Goal: Book appointment/travel/reservation

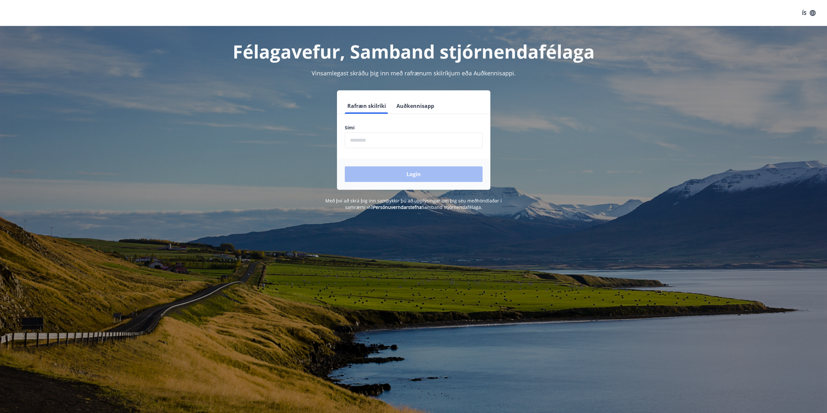
click at [377, 143] on input "phone" at bounding box center [414, 140] width 138 height 16
type input "********"
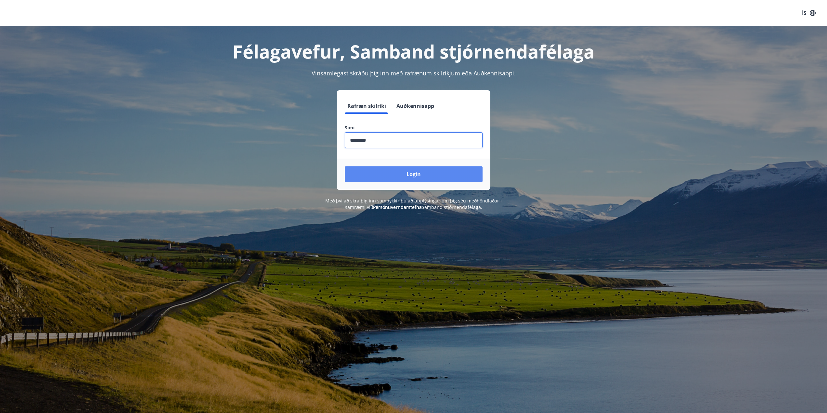
click at [409, 173] on button "Login" at bounding box center [414, 174] width 138 height 16
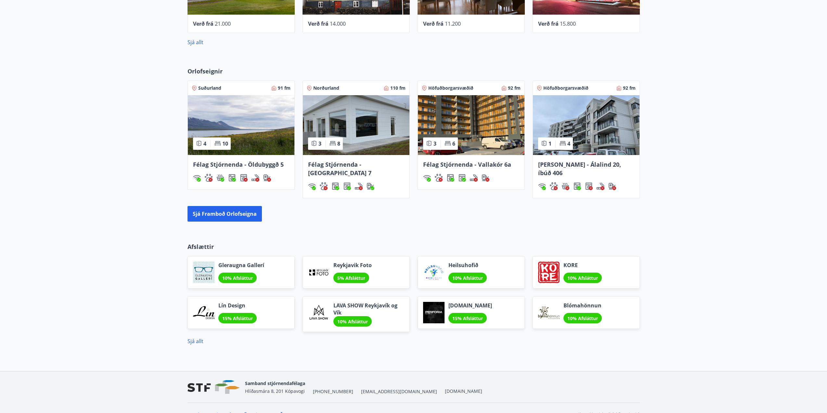
scroll to position [394, 0]
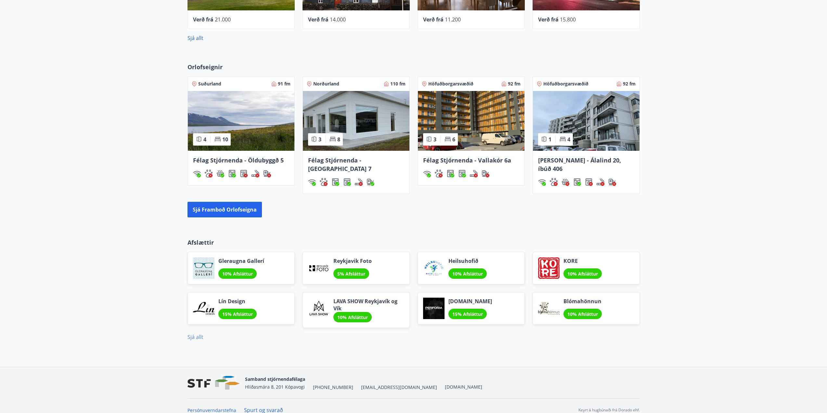
click at [199, 334] on link "Sjá allt" at bounding box center [196, 337] width 16 height 7
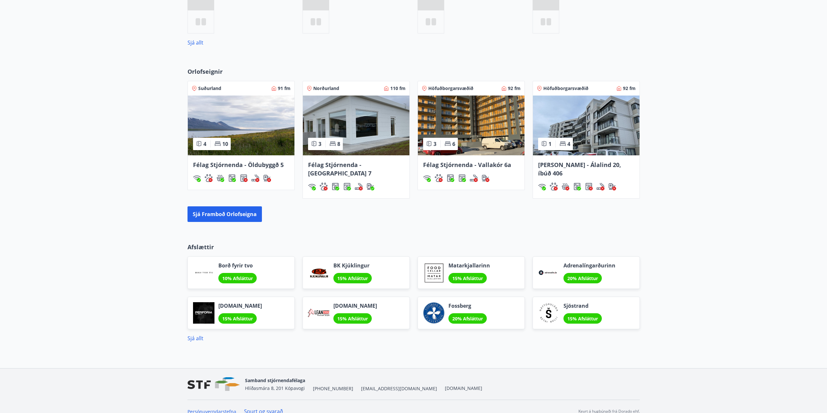
scroll to position [337, 0]
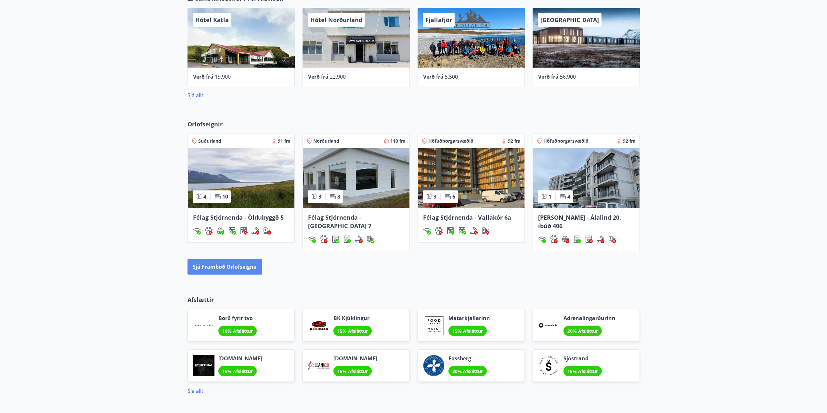
click at [219, 259] on button "Sjá framboð orlofseigna" at bounding box center [225, 267] width 74 height 16
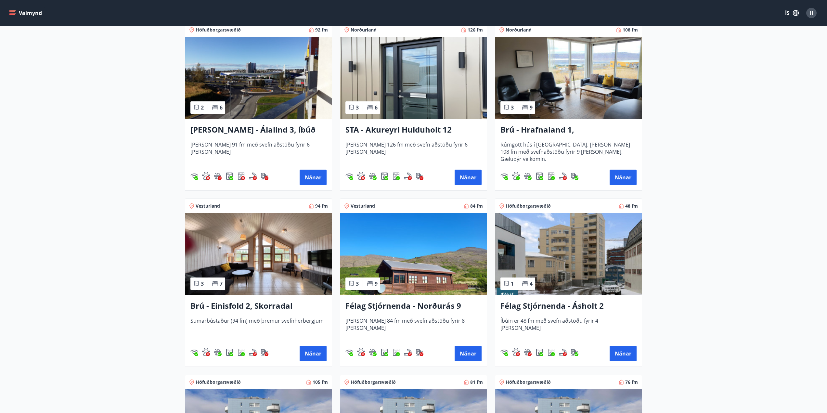
scroll to position [228, 0]
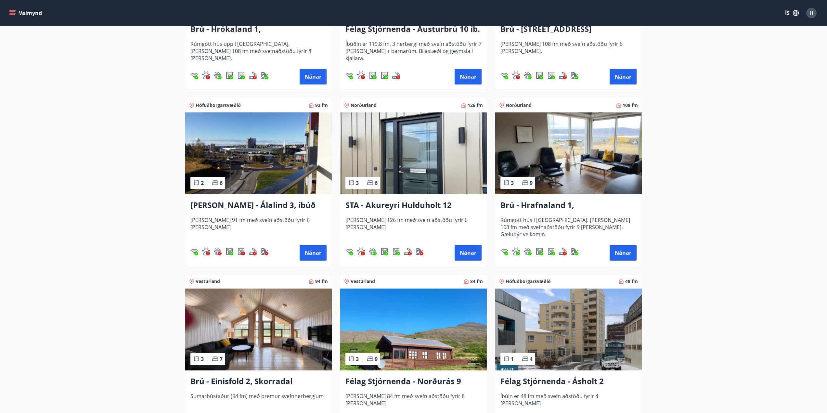
click at [235, 321] on img at bounding box center [258, 330] width 147 height 82
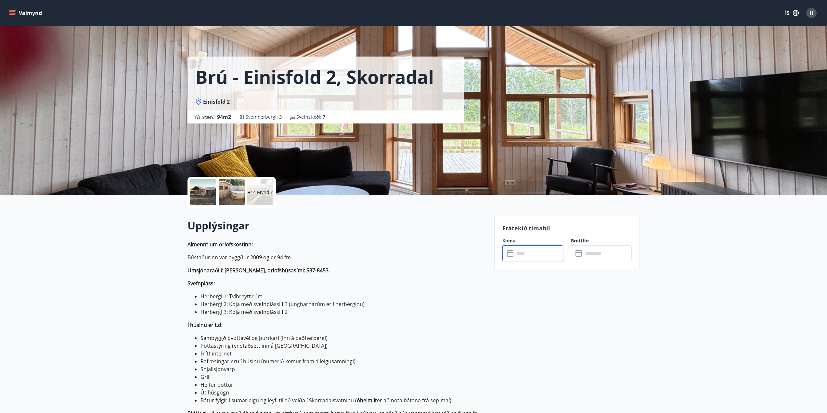
click at [528, 254] on input "text" at bounding box center [539, 253] width 48 height 16
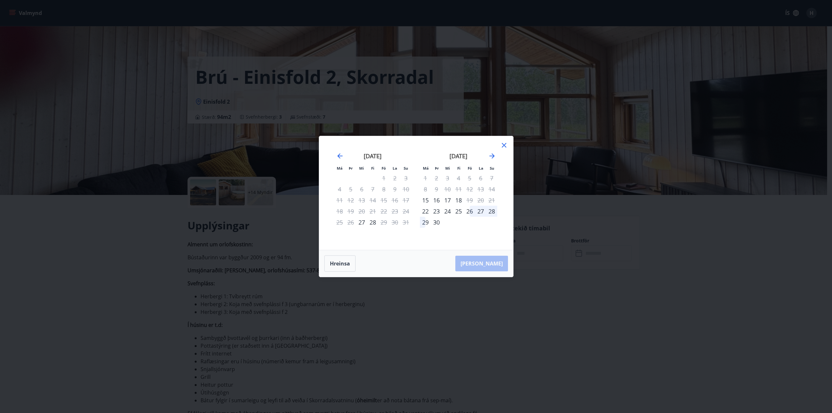
click at [470, 211] on div "26" at bounding box center [469, 211] width 11 height 11
click at [425, 221] on div "29" at bounding box center [425, 222] width 11 height 11
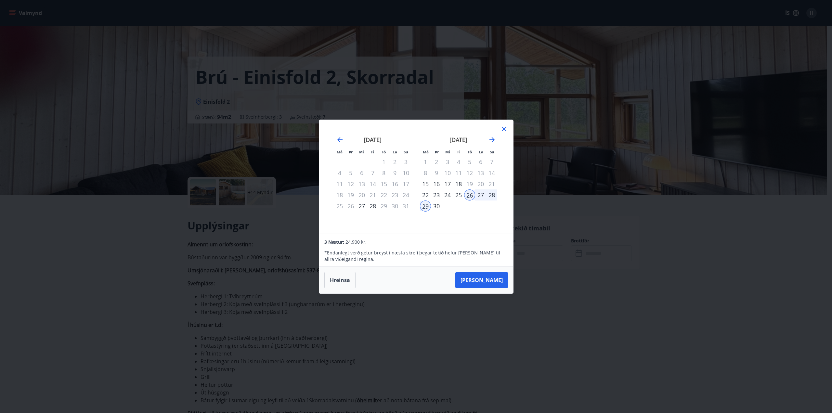
click at [493, 194] on div "28" at bounding box center [491, 195] width 11 height 11
click at [468, 193] on div "26" at bounding box center [469, 195] width 11 height 11
click at [341, 281] on button "Hreinsa" at bounding box center [339, 280] width 31 height 16
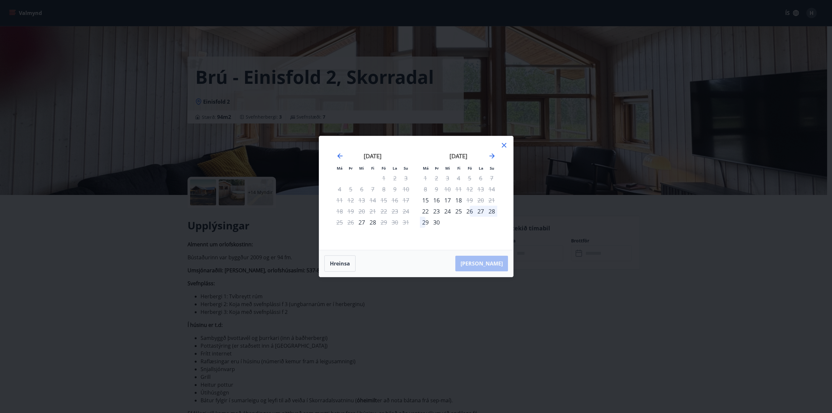
click at [470, 210] on div "26" at bounding box center [469, 211] width 11 height 11
click at [493, 211] on div "28" at bounding box center [491, 211] width 11 height 11
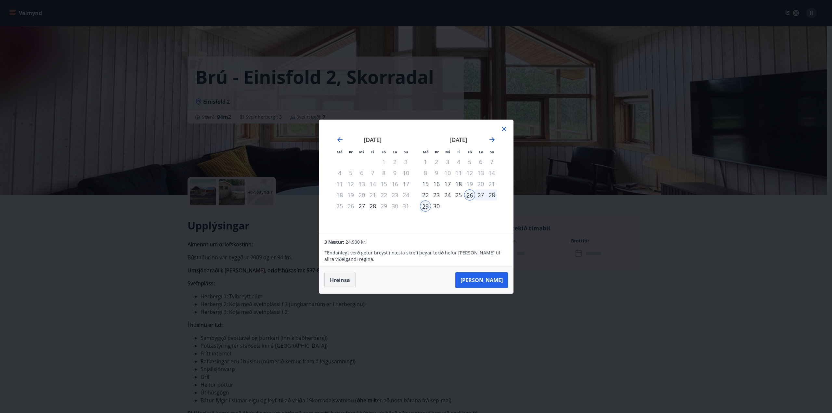
click at [345, 280] on button "Hreinsa" at bounding box center [339, 280] width 31 height 16
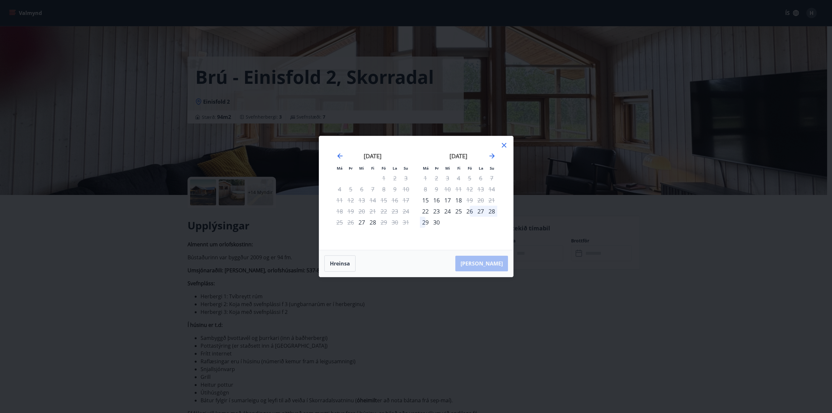
click at [507, 145] on icon at bounding box center [504, 145] width 8 height 8
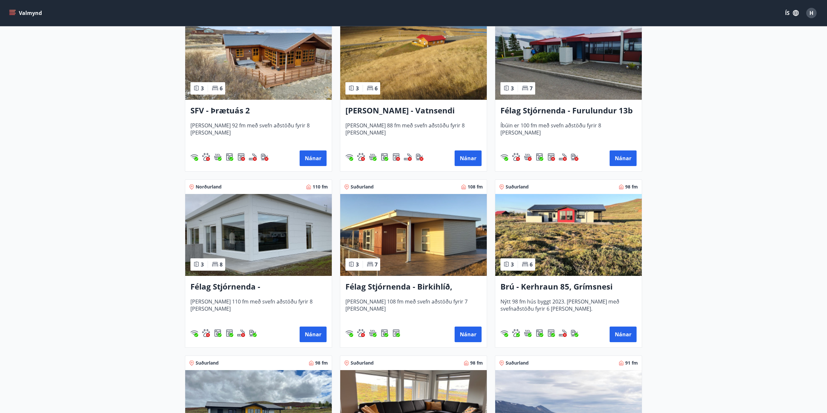
scroll to position [1204, 0]
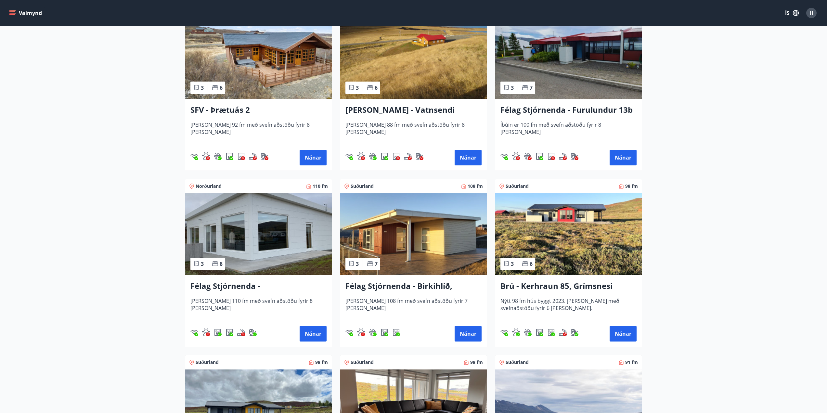
click at [553, 219] on img at bounding box center [568, 234] width 147 height 82
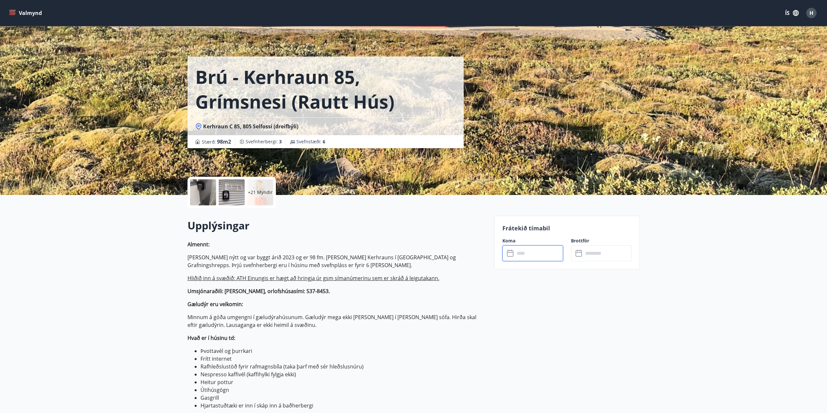
click at [534, 254] on input "text" at bounding box center [539, 253] width 48 height 16
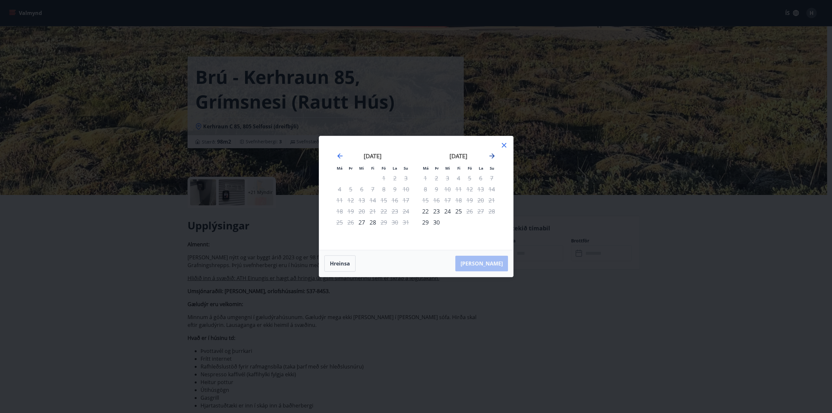
click at [492, 156] on icon "Move forward to switch to the next month." at bounding box center [492, 155] width 5 height 5
click at [341, 262] on button "Hreinsa" at bounding box center [339, 264] width 31 height 16
click at [504, 146] on icon at bounding box center [504, 145] width 8 height 8
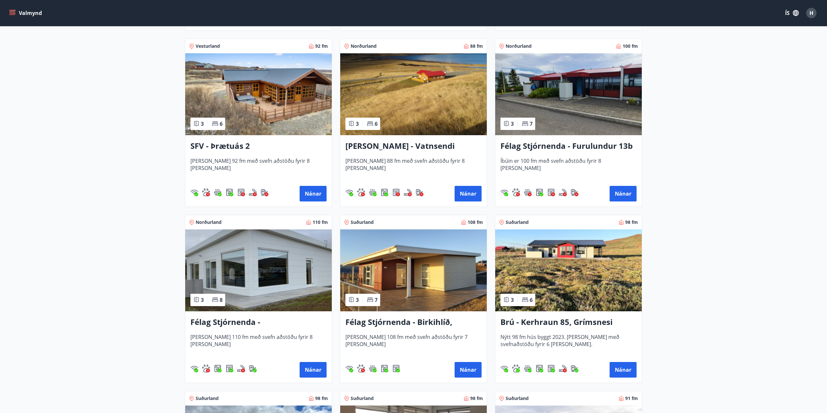
scroll to position [1268, 0]
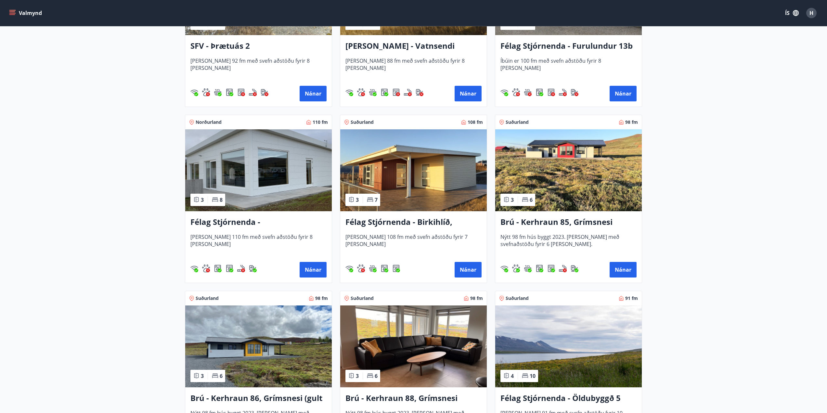
click at [278, 345] on img at bounding box center [258, 347] width 147 height 82
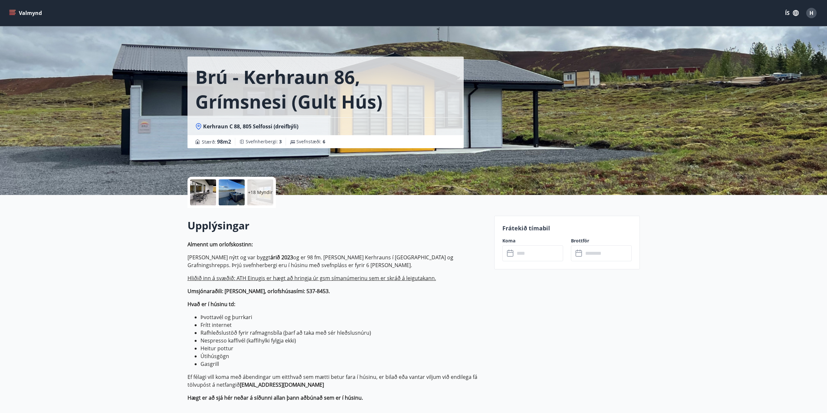
click at [527, 258] on input "text" at bounding box center [539, 253] width 48 height 16
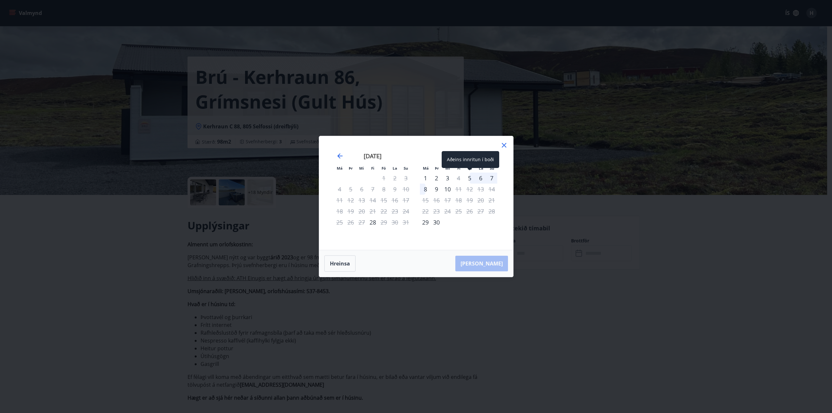
click at [471, 175] on div "5" at bounding box center [469, 178] width 11 height 11
click at [493, 177] on div "7" at bounding box center [491, 178] width 11 height 11
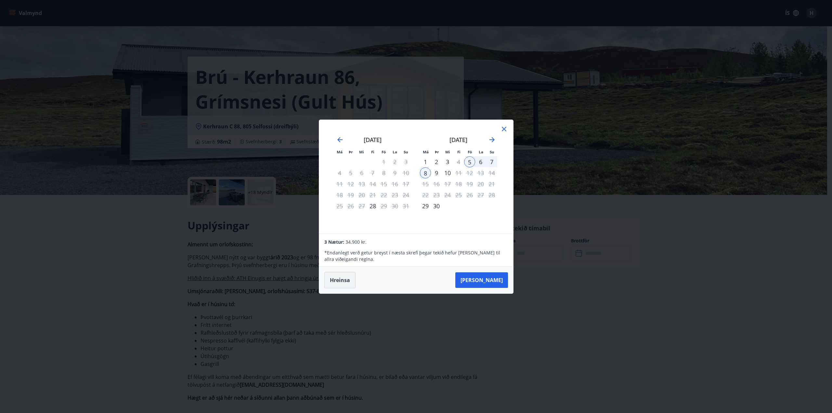
click at [342, 280] on button "Hreinsa" at bounding box center [339, 280] width 31 height 16
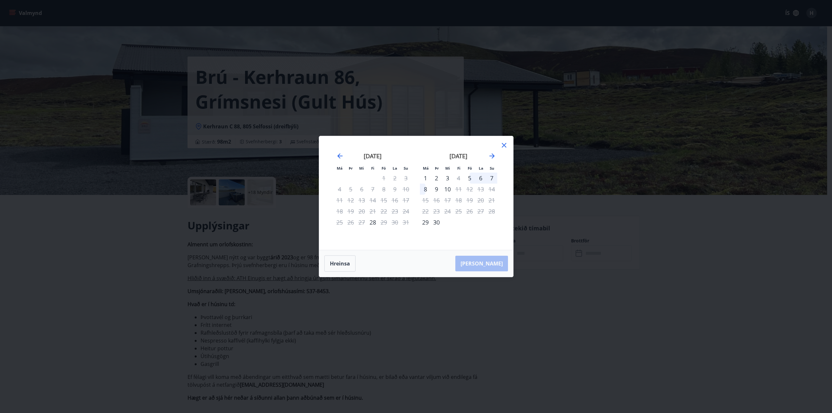
click at [502, 146] on icon at bounding box center [504, 145] width 8 height 8
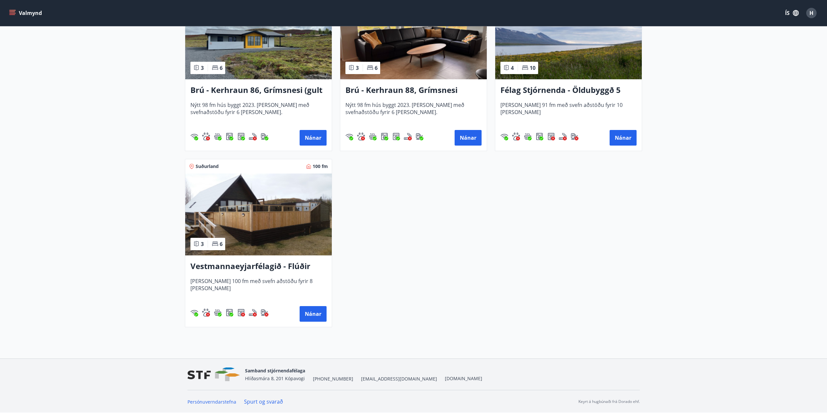
scroll to position [1446, 0]
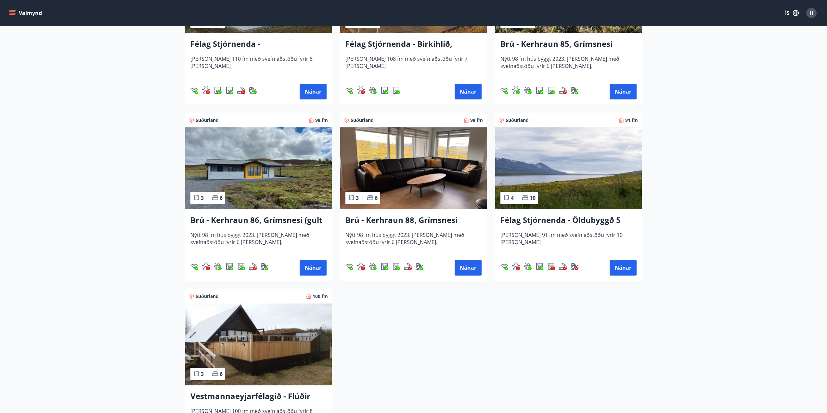
click at [412, 177] on img at bounding box center [413, 168] width 147 height 82
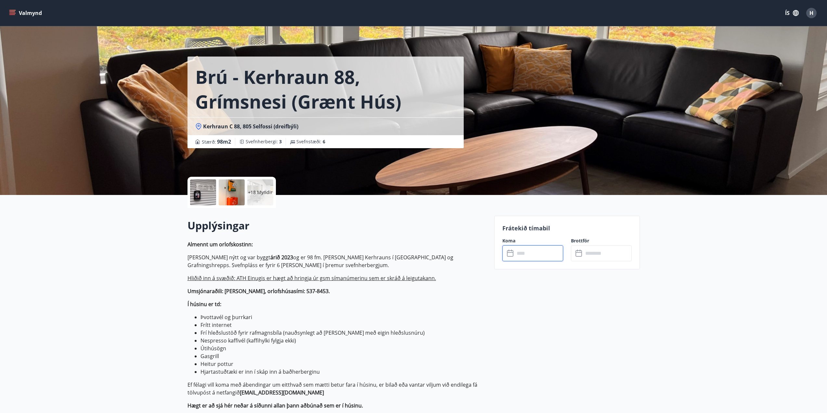
click at [525, 255] on input "text" at bounding box center [539, 253] width 48 height 16
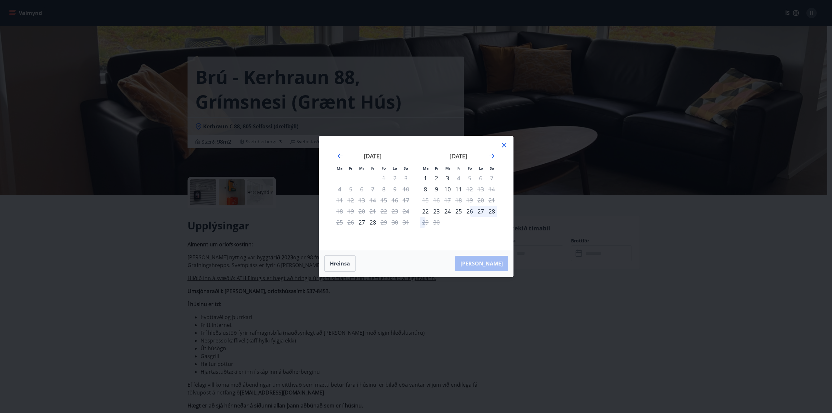
click at [505, 147] on icon at bounding box center [504, 145] width 5 height 5
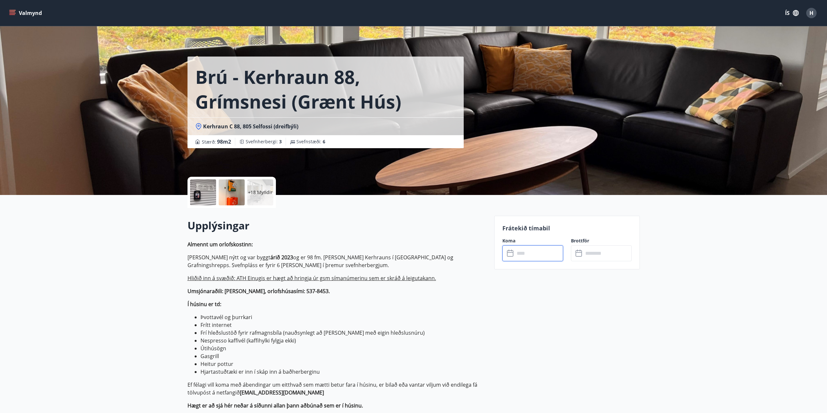
click at [518, 256] on input "text" at bounding box center [539, 253] width 48 height 16
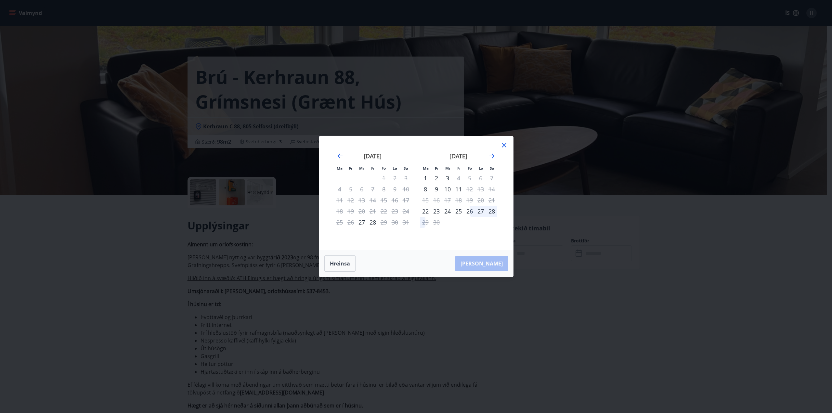
click at [471, 211] on div "26" at bounding box center [469, 211] width 11 height 11
click at [491, 210] on div "28" at bounding box center [491, 211] width 11 height 11
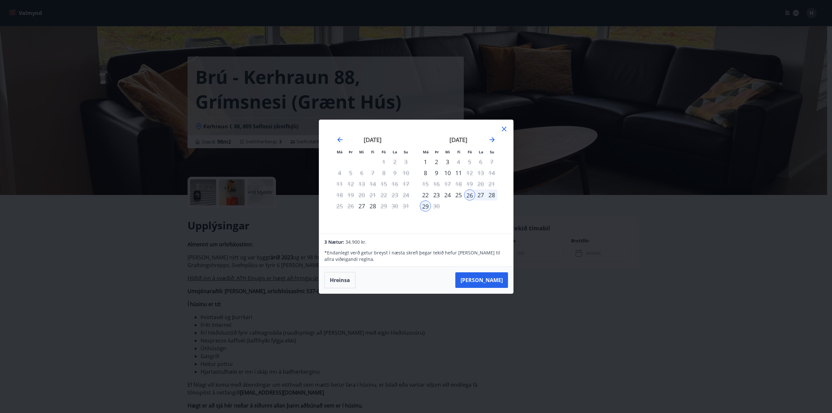
click at [504, 127] on icon at bounding box center [504, 129] width 8 height 8
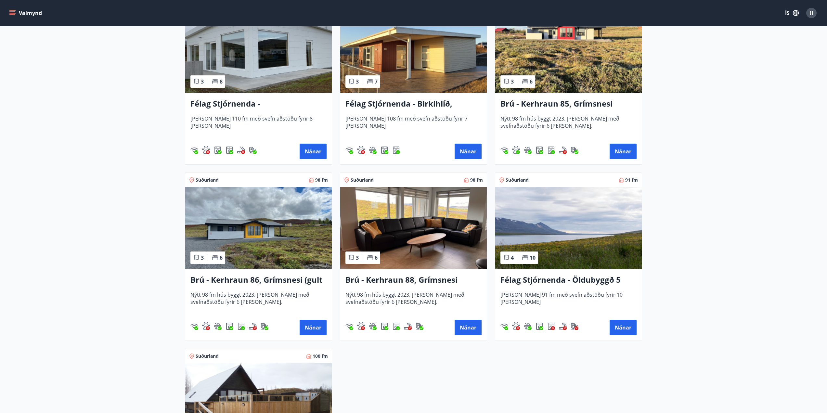
scroll to position [1398, 0]
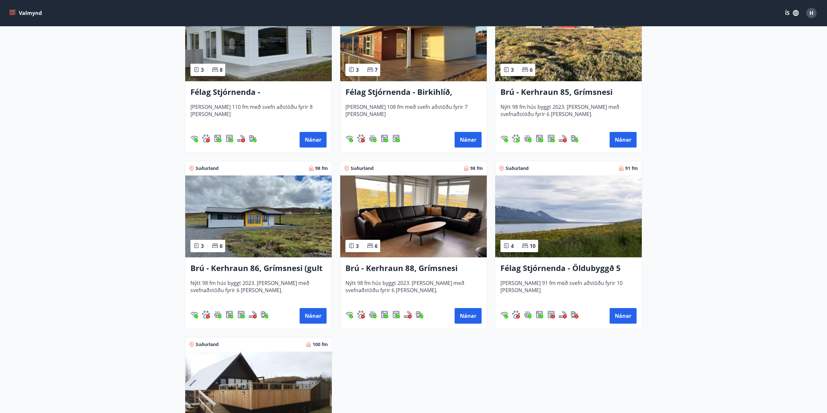
click at [566, 227] on img at bounding box center [568, 217] width 147 height 82
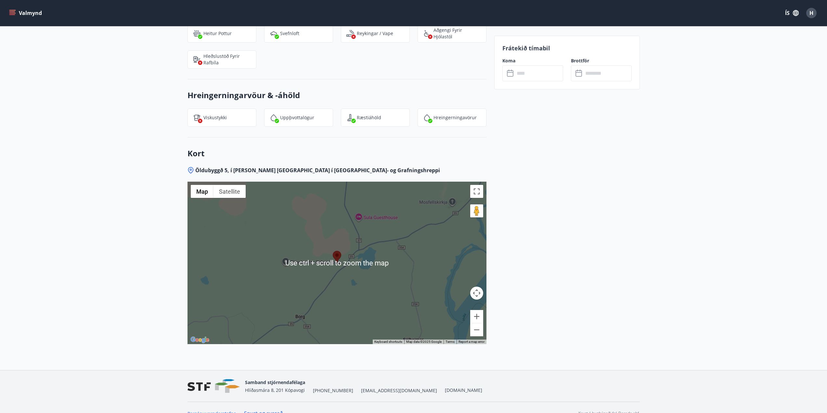
scroll to position [904, 0]
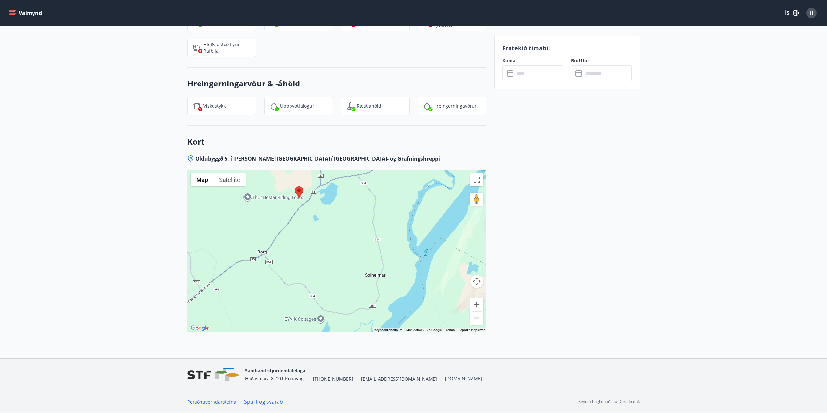
drag, startPoint x: 370, startPoint y: 275, endPoint x: 331, endPoint y: 221, distance: 66.2
click at [331, 221] on div at bounding box center [337, 251] width 299 height 163
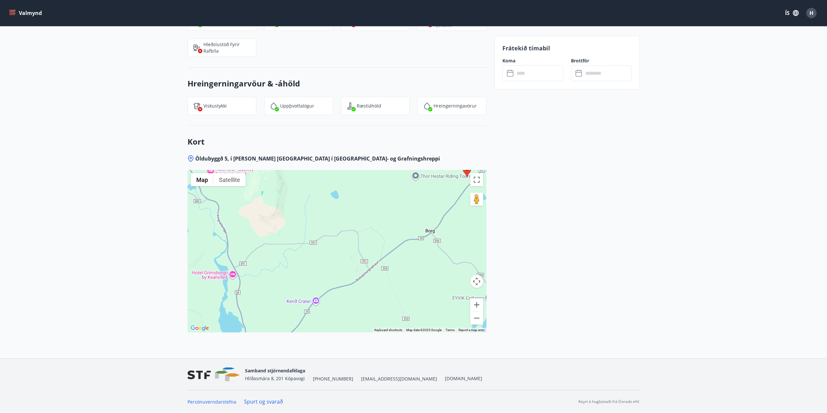
drag, startPoint x: 256, startPoint y: 287, endPoint x: 428, endPoint y: 260, distance: 174.4
click at [428, 261] on div at bounding box center [337, 251] width 299 height 163
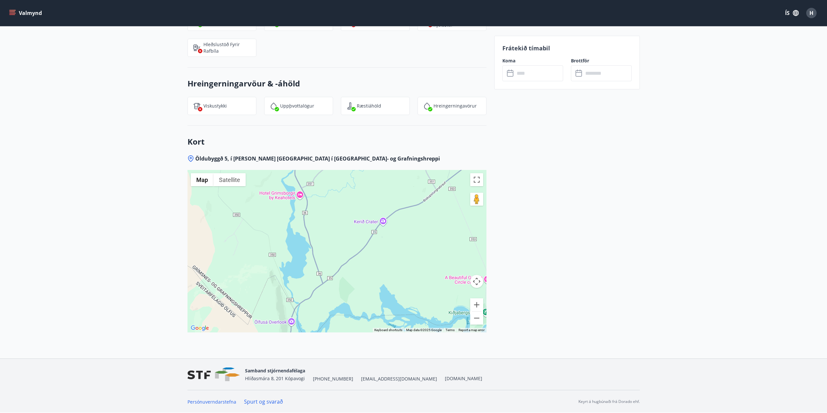
drag, startPoint x: 326, startPoint y: 304, endPoint x: 378, endPoint y: 237, distance: 84.9
click at [378, 237] on div at bounding box center [337, 251] width 299 height 163
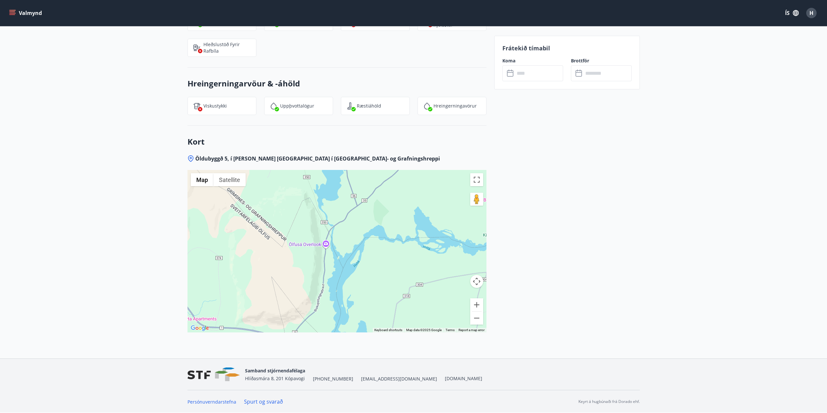
drag, startPoint x: 338, startPoint y: 295, endPoint x: 373, endPoint y: 216, distance: 86.0
click at [373, 216] on div at bounding box center [337, 251] width 299 height 163
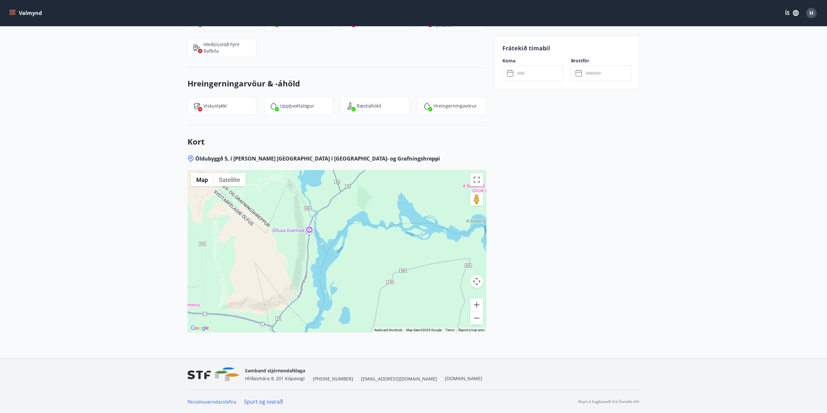
drag, startPoint x: 319, startPoint y: 309, endPoint x: 275, endPoint y: 322, distance: 45.9
click at [275, 322] on div at bounding box center [337, 251] width 299 height 163
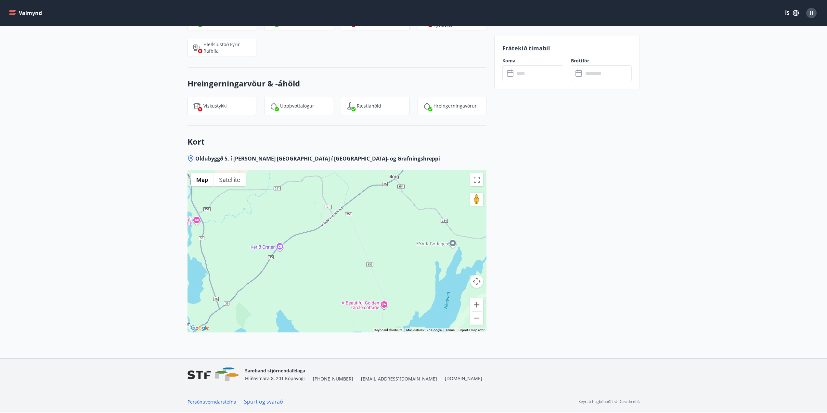
drag, startPoint x: 349, startPoint y: 216, endPoint x: 255, endPoint y: 311, distance: 134.0
click at [255, 311] on div at bounding box center [337, 251] width 299 height 163
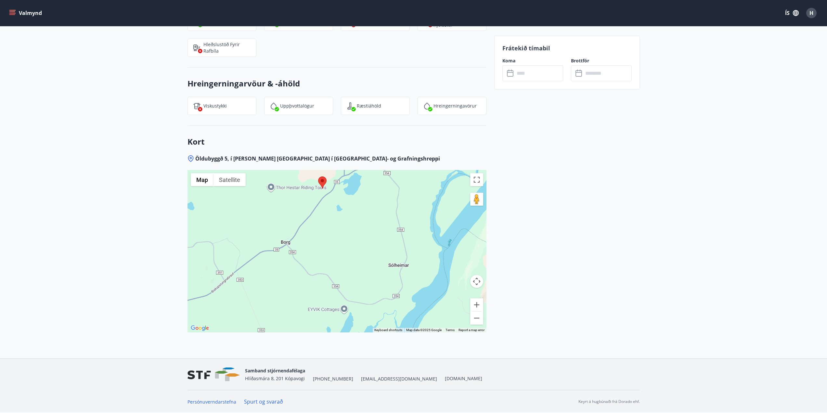
drag, startPoint x: 345, startPoint y: 228, endPoint x: 232, endPoint y: 302, distance: 134.6
click at [232, 302] on div at bounding box center [337, 251] width 299 height 163
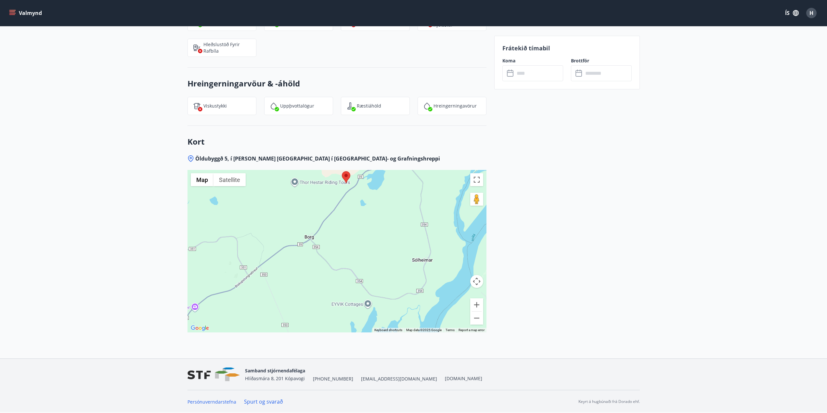
drag, startPoint x: 336, startPoint y: 202, endPoint x: 363, endPoint y: 190, distance: 29.4
click at [363, 190] on div at bounding box center [337, 251] width 299 height 163
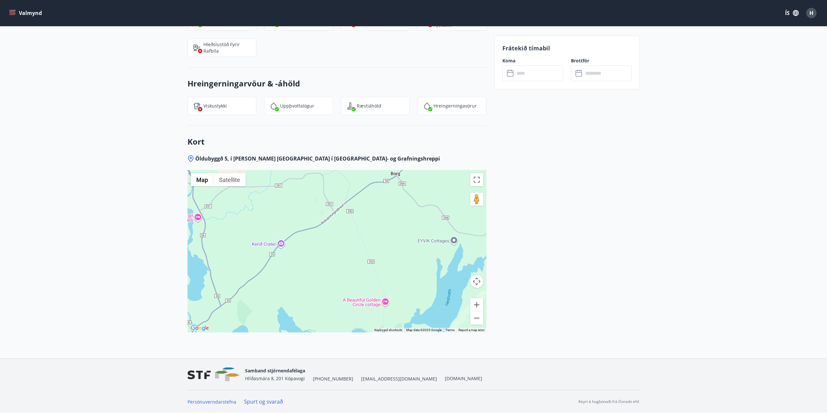
drag, startPoint x: 284, startPoint y: 275, endPoint x: 357, endPoint y: 221, distance: 90.3
click at [357, 221] on div at bounding box center [337, 251] width 299 height 163
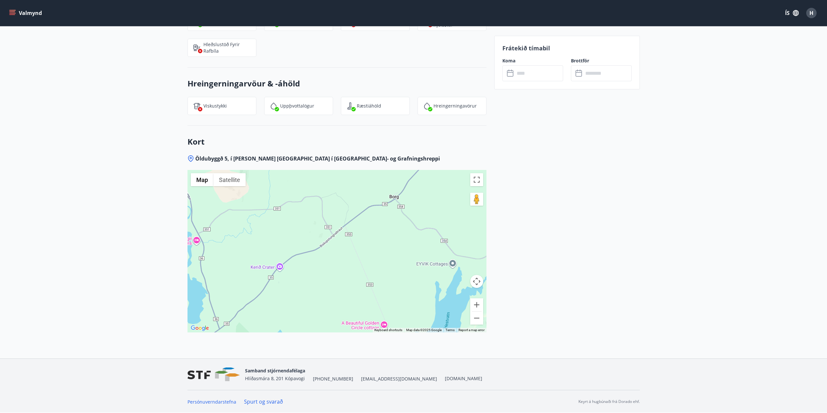
drag, startPoint x: 277, startPoint y: 269, endPoint x: 276, endPoint y: 292, distance: 23.1
click at [276, 292] on div at bounding box center [337, 251] width 299 height 163
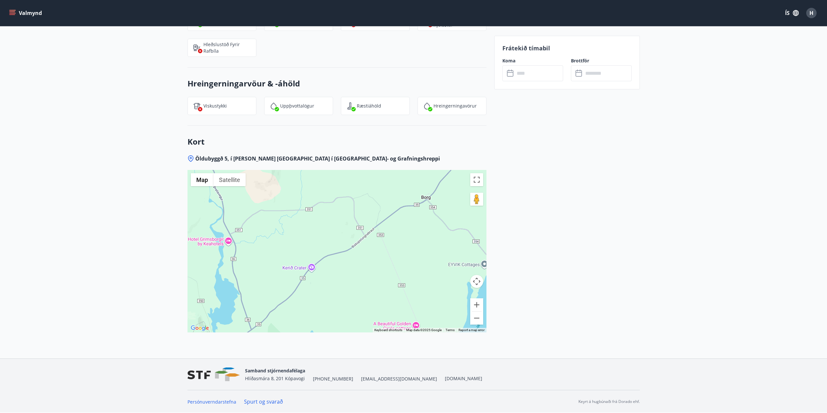
drag, startPoint x: 416, startPoint y: 207, endPoint x: 447, endPoint y: 209, distance: 30.9
click at [447, 209] on div at bounding box center [337, 251] width 299 height 163
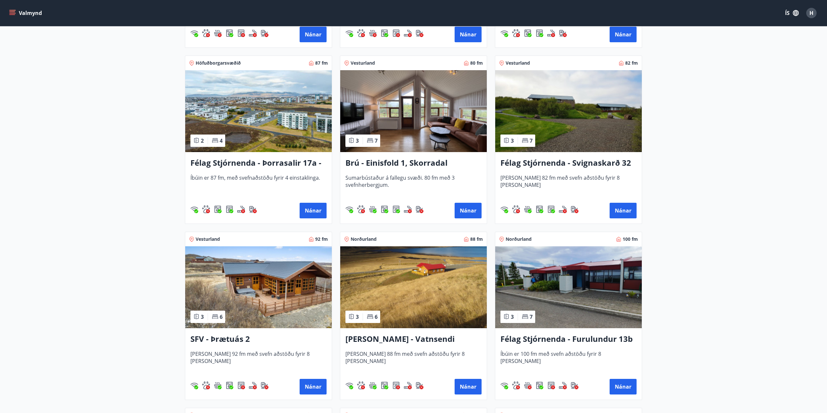
scroll to position [975, 0]
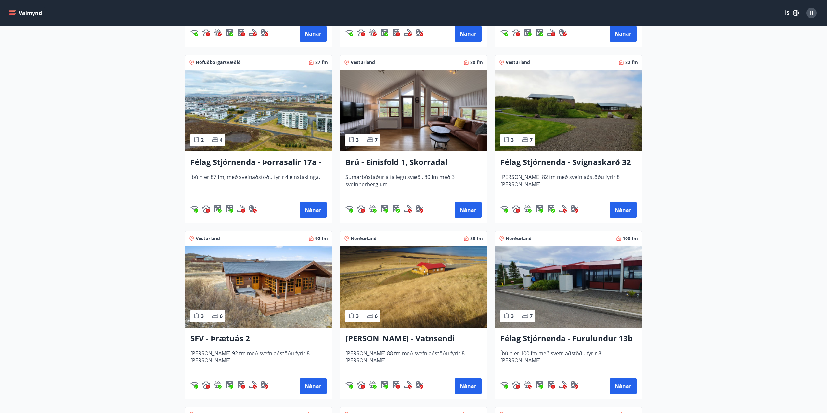
click at [427, 274] on img at bounding box center [413, 287] width 147 height 82
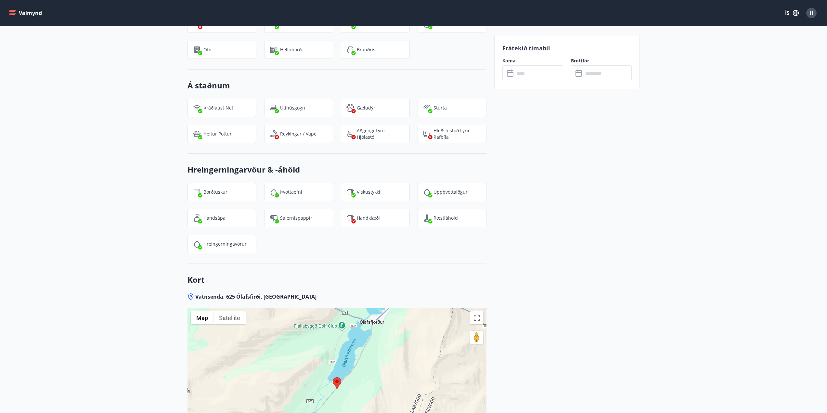
scroll to position [901, 0]
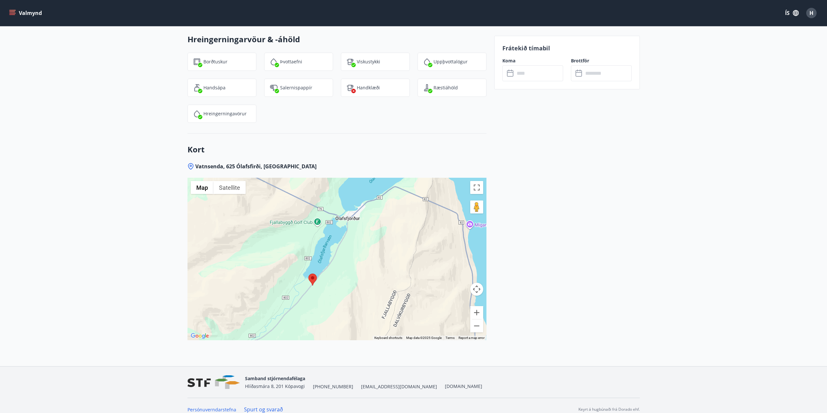
drag, startPoint x: 365, startPoint y: 251, endPoint x: 340, endPoint y: 278, distance: 36.1
click at [340, 278] on div at bounding box center [337, 259] width 299 height 163
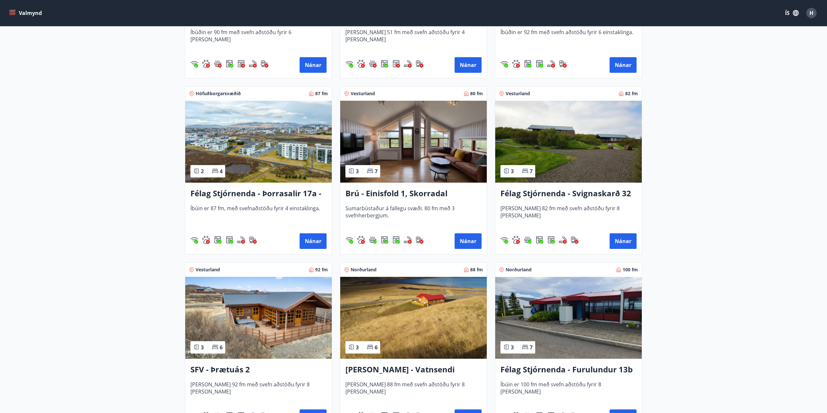
scroll to position [861, 0]
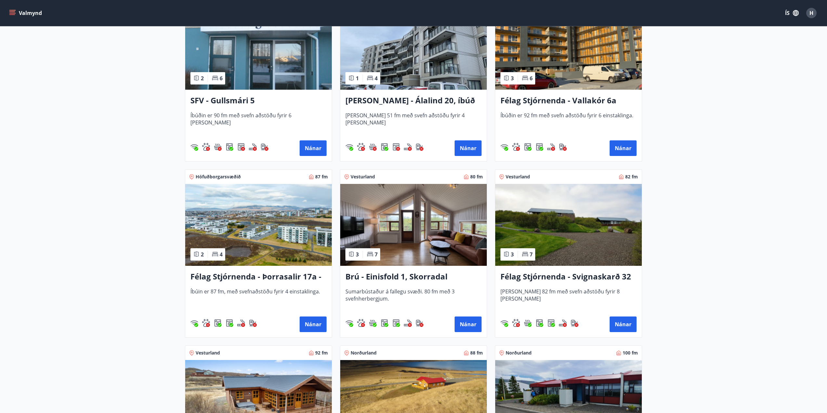
click at [407, 237] on img at bounding box center [413, 225] width 147 height 82
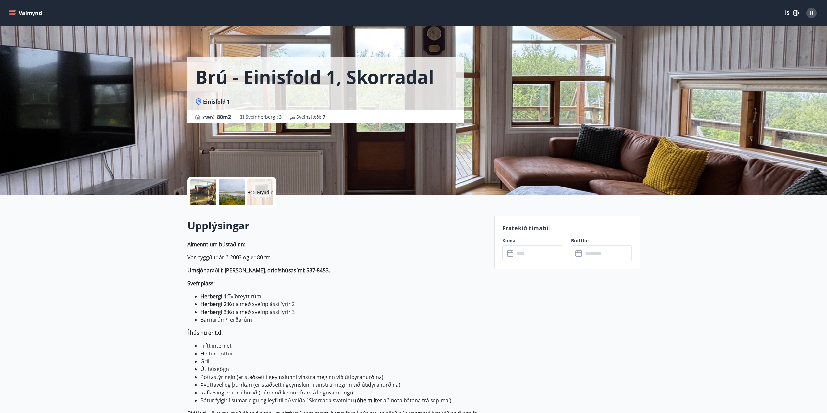
click at [261, 191] on p "+15 Myndir" at bounding box center [260, 192] width 25 height 7
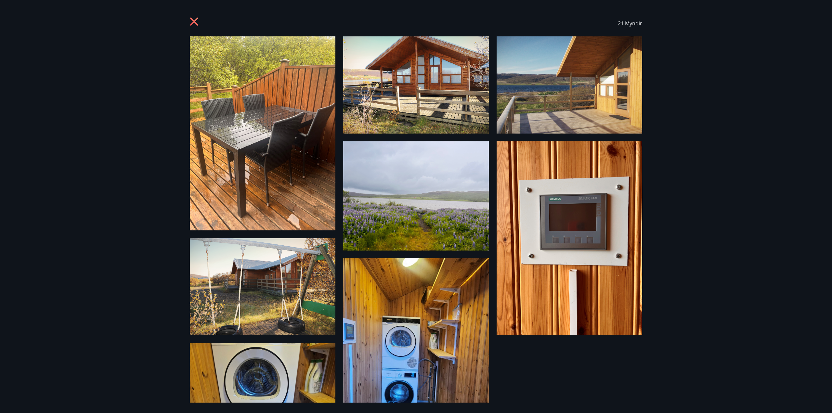
click at [194, 20] on icon at bounding box center [195, 22] width 10 height 10
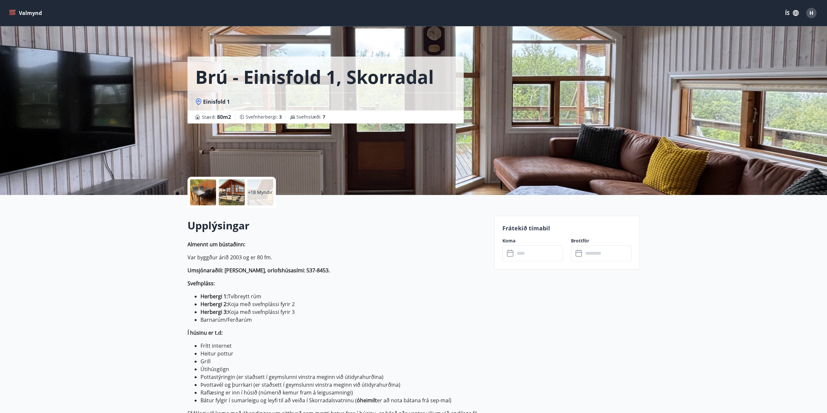
click at [530, 254] on input "text" at bounding box center [539, 253] width 48 height 16
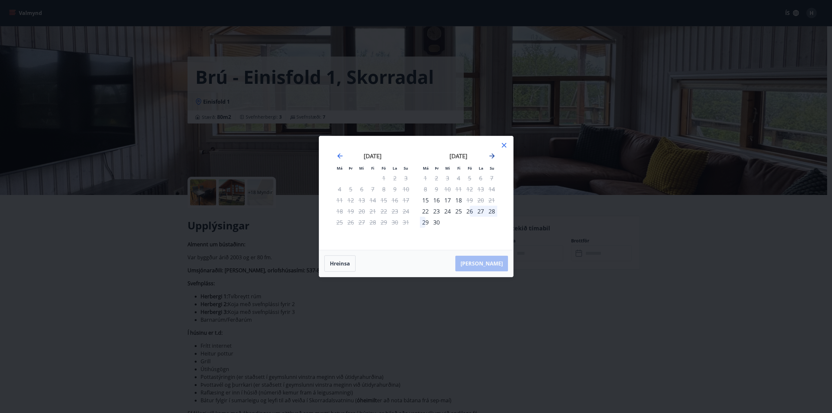
click at [493, 156] on icon "Move forward to switch to the next month." at bounding box center [492, 155] width 5 height 5
click at [468, 189] on div "7" at bounding box center [469, 189] width 11 height 11
click at [424, 200] on div "10" at bounding box center [425, 200] width 11 height 11
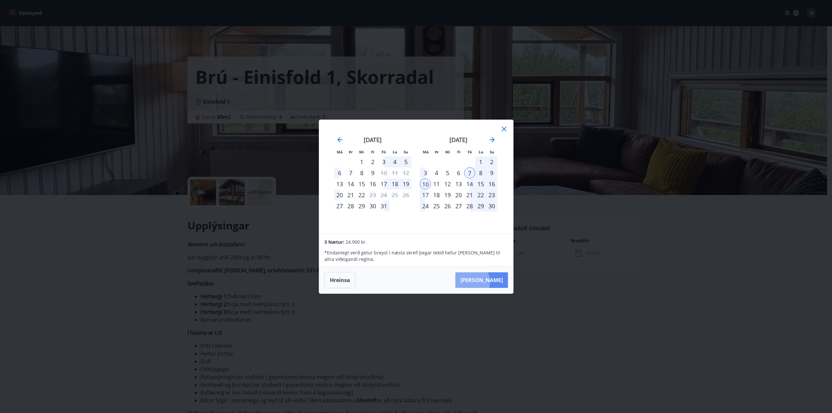
click at [489, 282] on button "[PERSON_NAME]" at bounding box center [481, 280] width 53 height 16
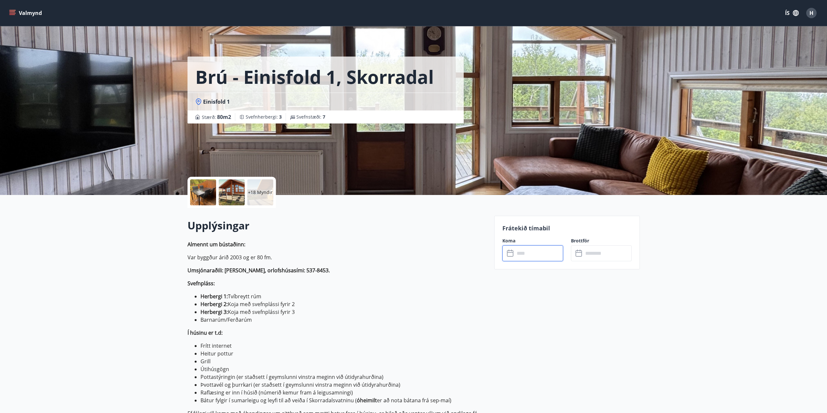
type input "******"
click at [810, 12] on span "H" at bounding box center [812, 12] width 4 height 7
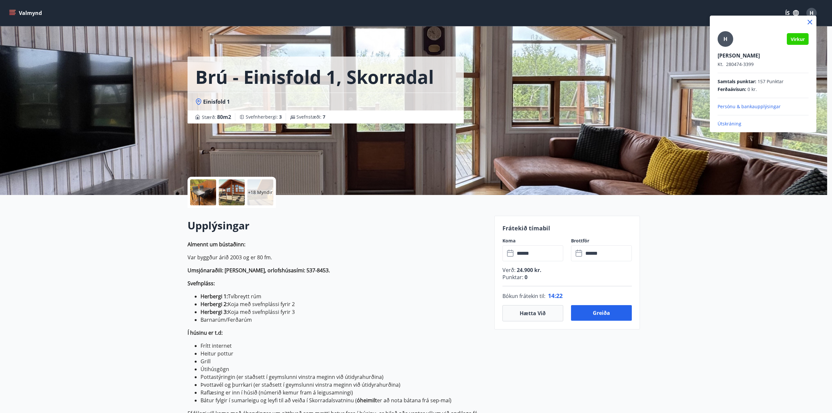
click at [536, 312] on div at bounding box center [416, 206] width 832 height 413
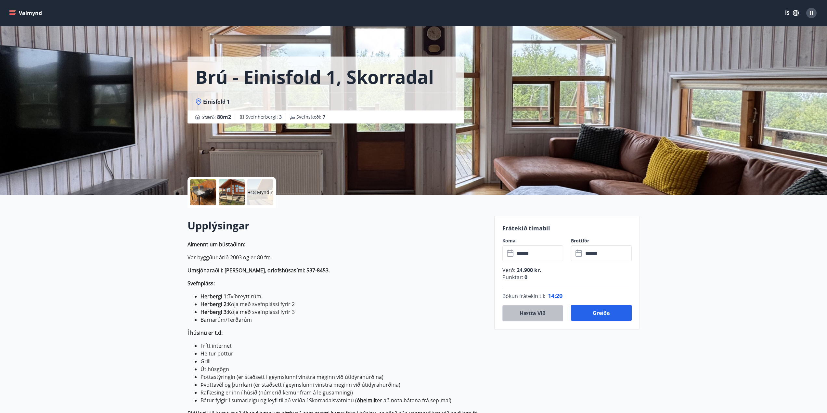
click at [536, 312] on button "Hætta við" at bounding box center [533, 313] width 61 height 16
